Goal: Information Seeking & Learning: Learn about a topic

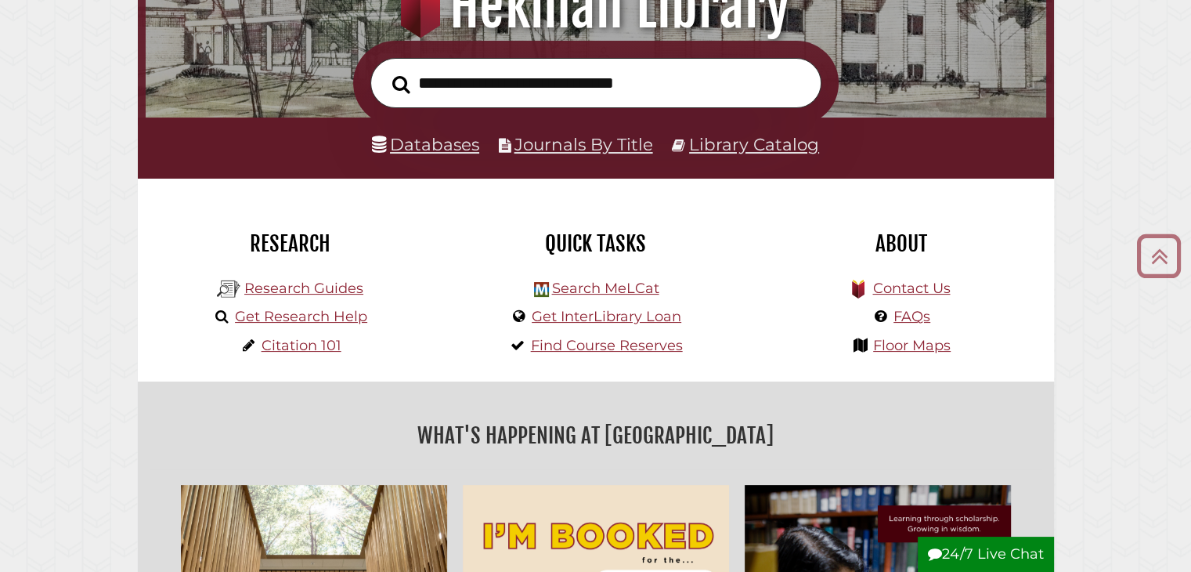
scroll to position [234, 0]
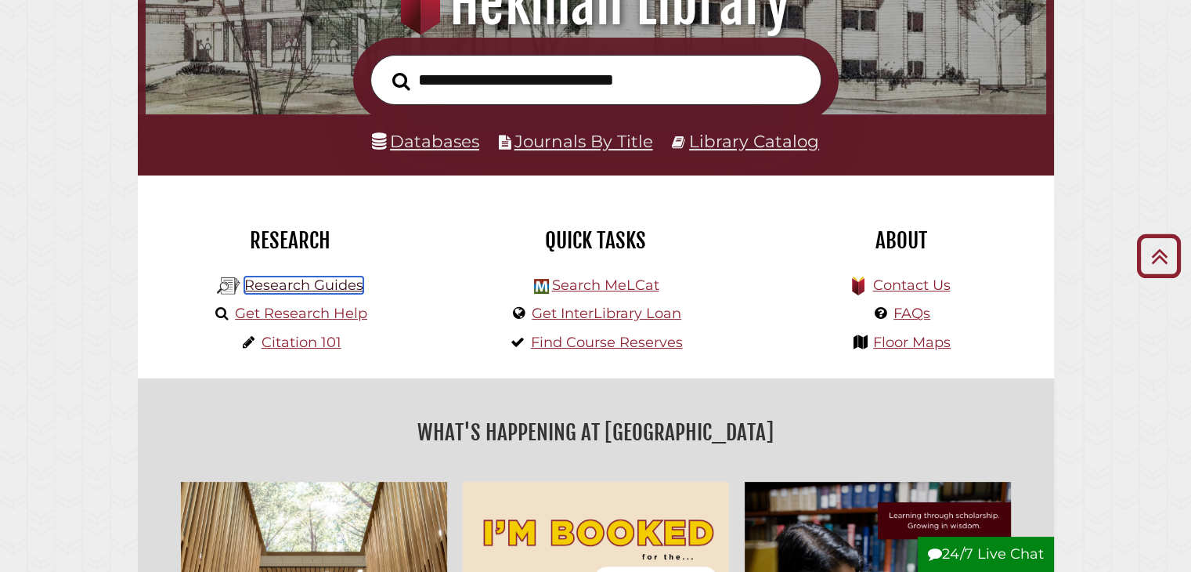
click at [313, 284] on link "Research Guides" at bounding box center [303, 284] width 119 height 17
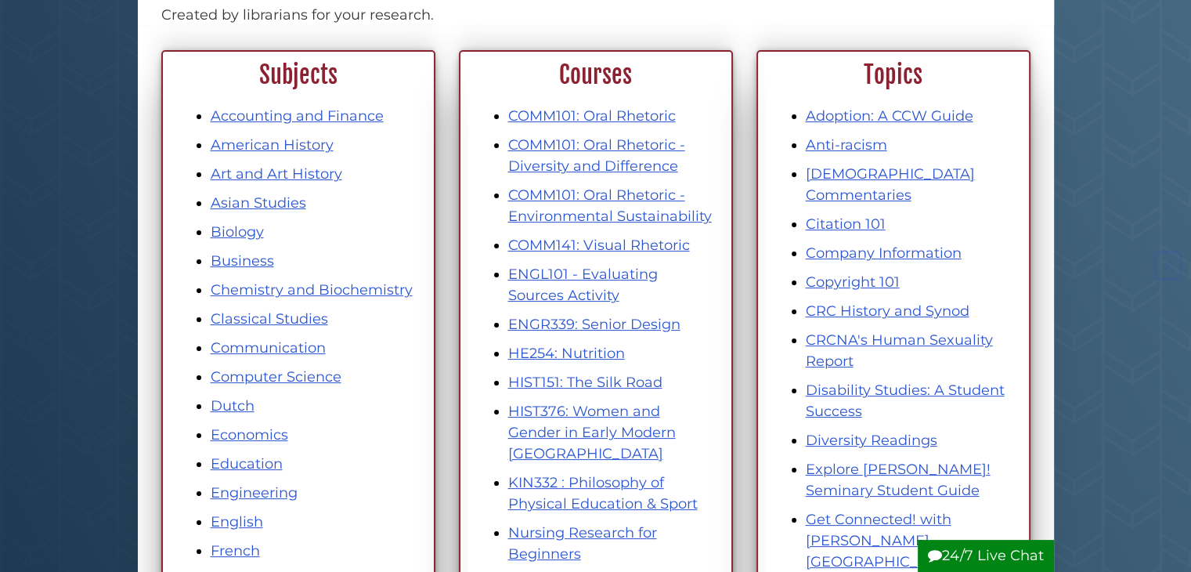
scroll to position [188, 0]
click at [617, 152] on li "COMM101: Oral Rhetoric - Diversity and Difference" at bounding box center [611, 156] width 207 height 42
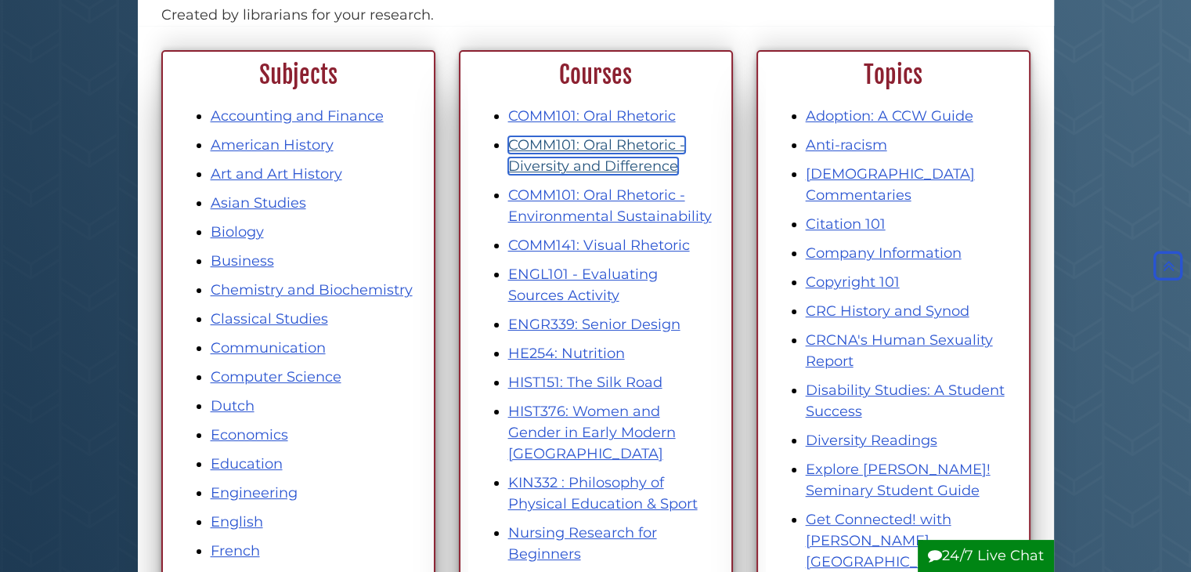
click at [541, 149] on link "COMM101: Oral Rhetoric - Diversity and Difference" at bounding box center [596, 155] width 177 height 38
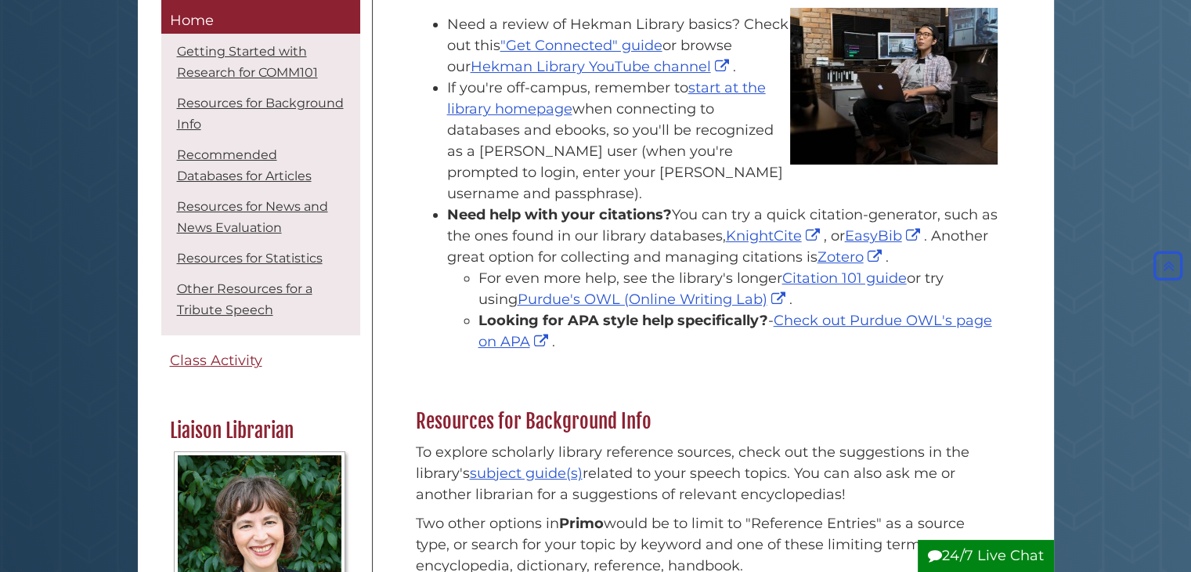
scroll to position [285, 0]
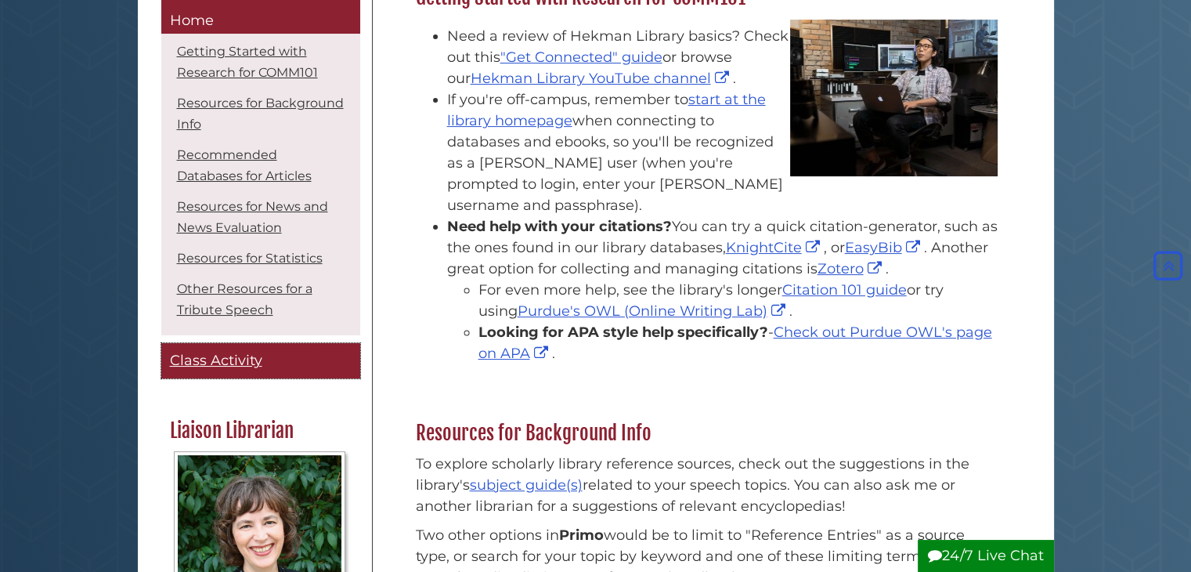
click at [218, 359] on span "Class Activity" at bounding box center [216, 360] width 92 height 17
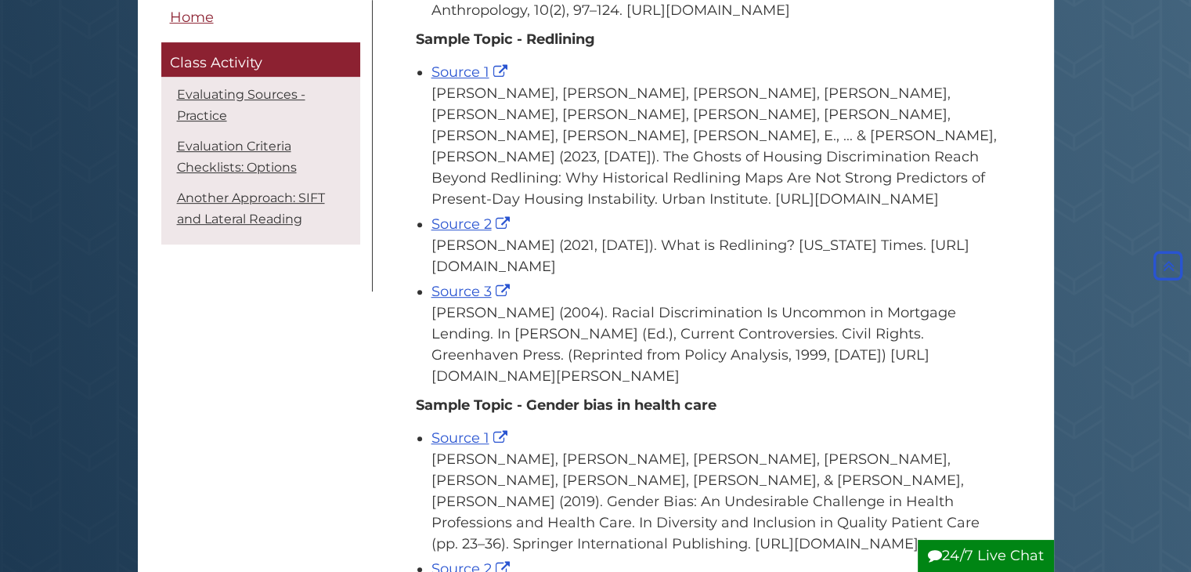
scroll to position [676, 0]
click at [461, 81] on link "Source 1" at bounding box center [472, 72] width 80 height 17
click at [460, 233] on link "Source 2" at bounding box center [473, 224] width 82 height 17
click at [451, 301] on link "Source 3" at bounding box center [473, 292] width 82 height 17
